Goal: Transaction & Acquisition: Purchase product/service

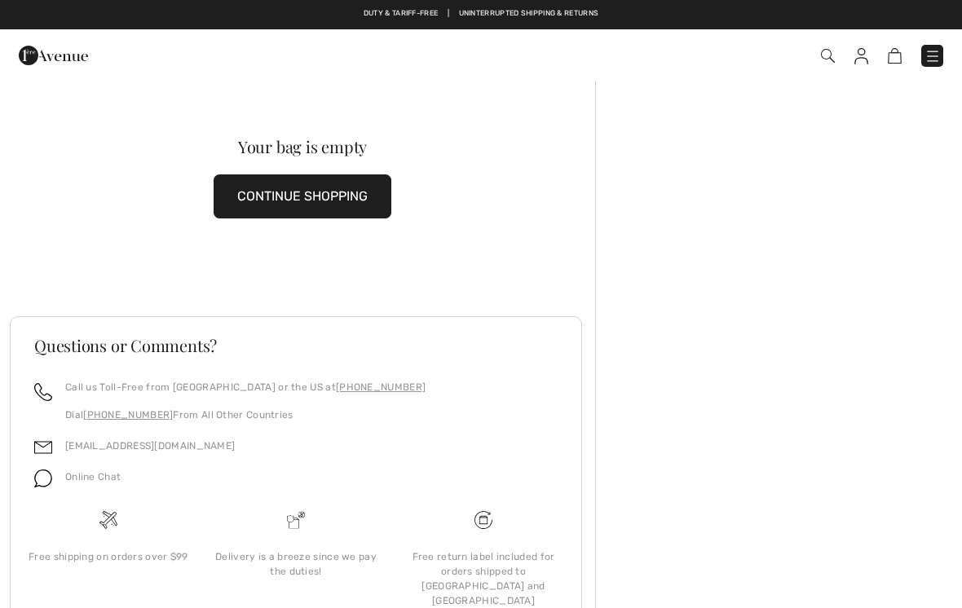
click at [934, 55] on img at bounding box center [932, 56] width 16 height 16
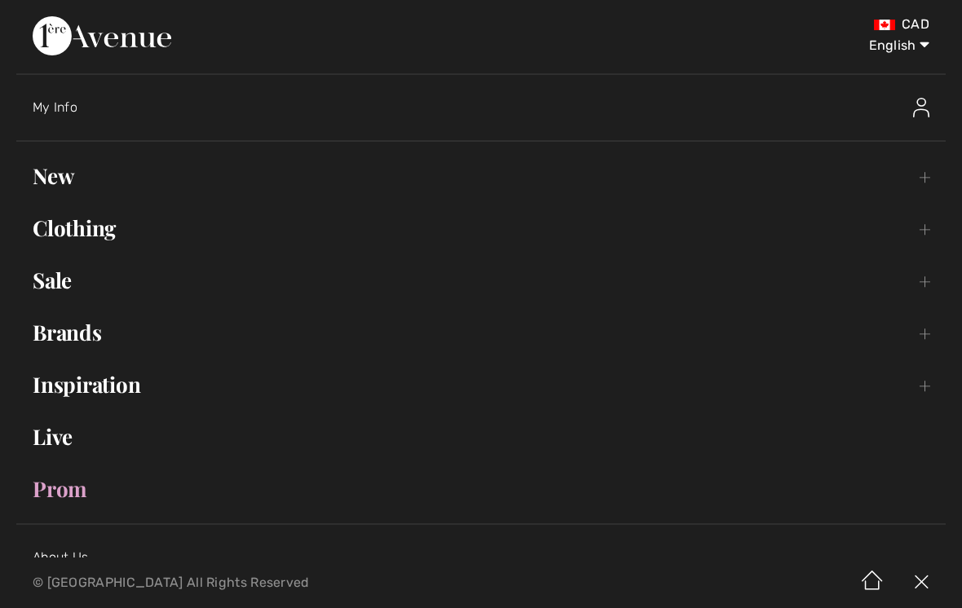
click at [73, 276] on link "Sale Toggle submenu" at bounding box center [480, 280] width 929 height 36
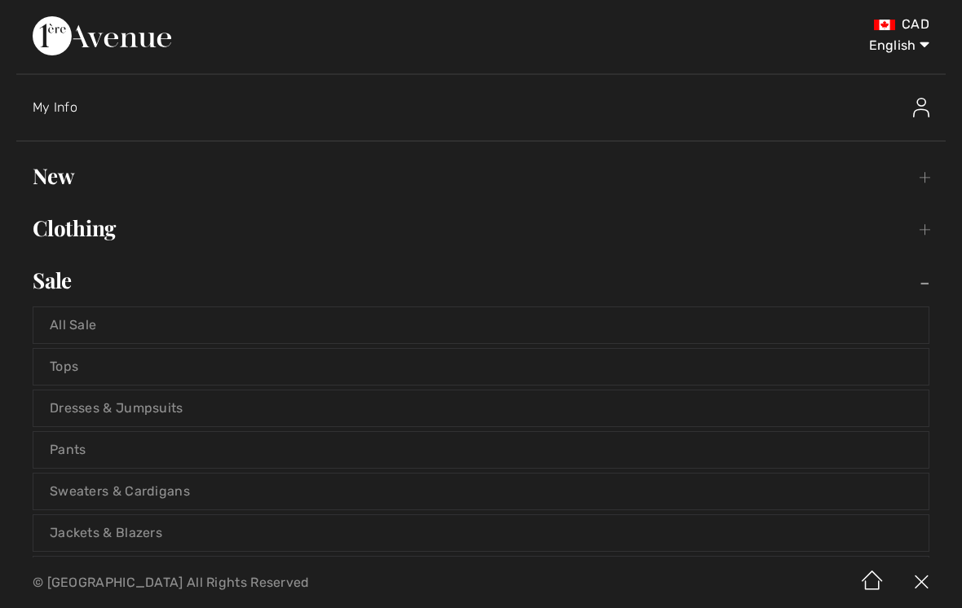
click at [61, 286] on link "Sale Toggle submenu" at bounding box center [480, 280] width 929 height 36
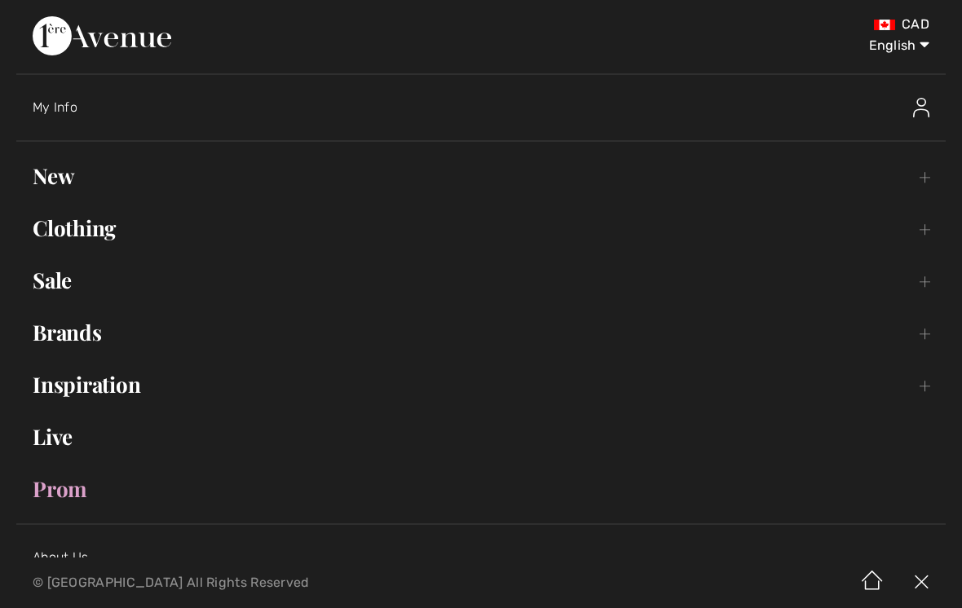
click at [49, 286] on link "Sale Toggle submenu" at bounding box center [480, 280] width 929 height 36
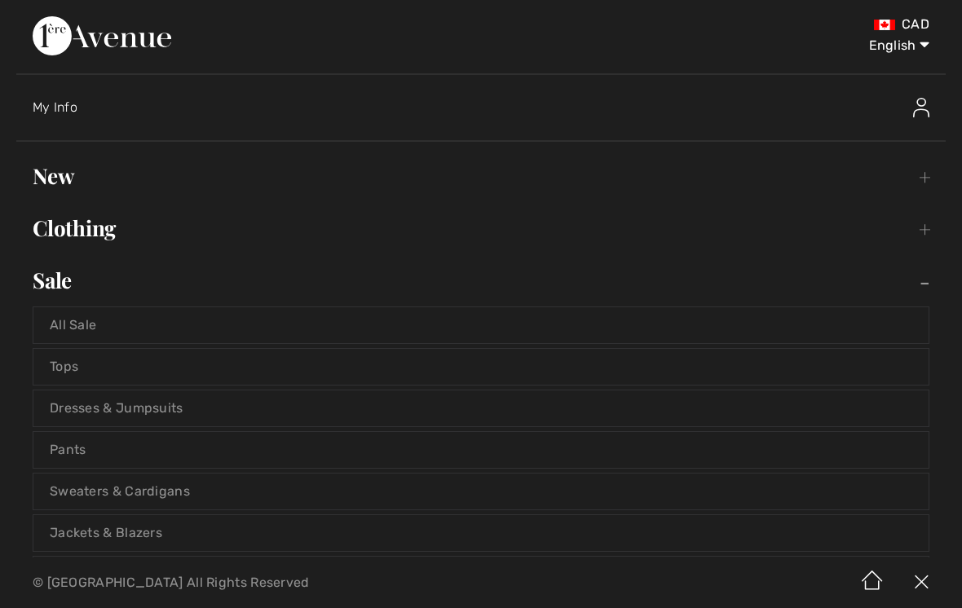
click at [92, 322] on link "All Sale" at bounding box center [480, 325] width 895 height 36
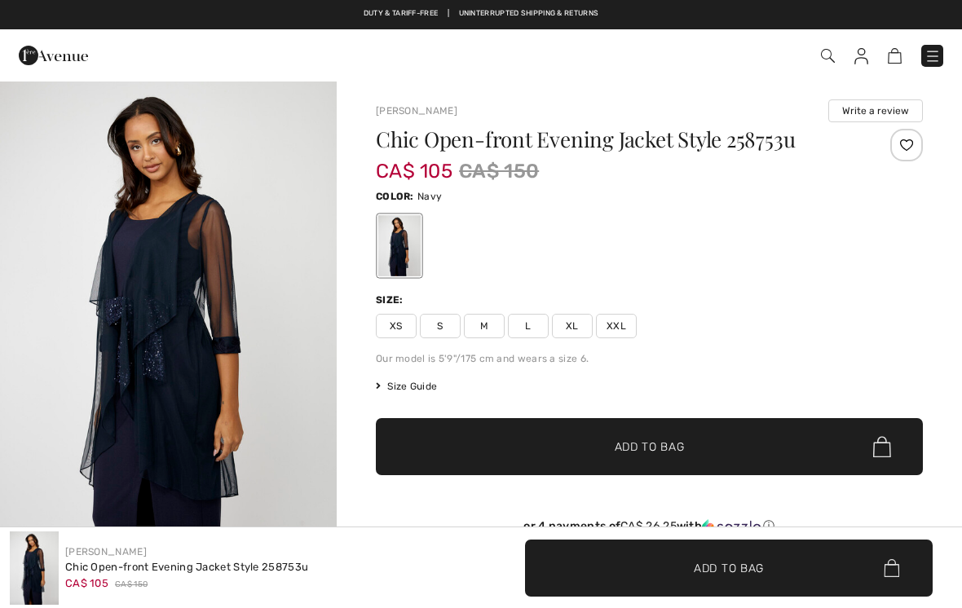
checkbox input "true"
